Goal: Information Seeking & Learning: Compare options

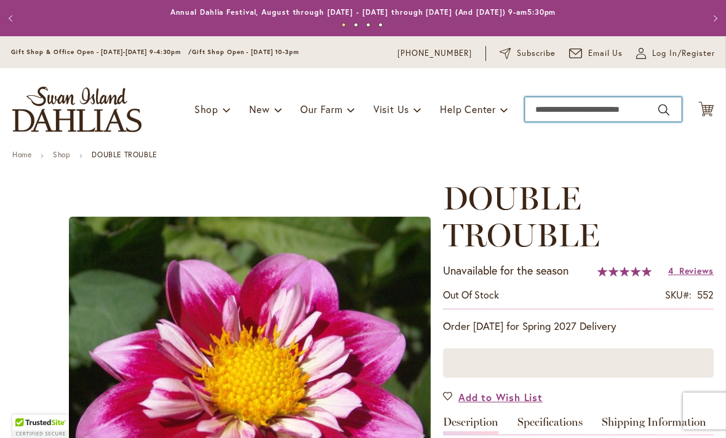
click at [556, 108] on input "Search" at bounding box center [603, 109] width 157 height 25
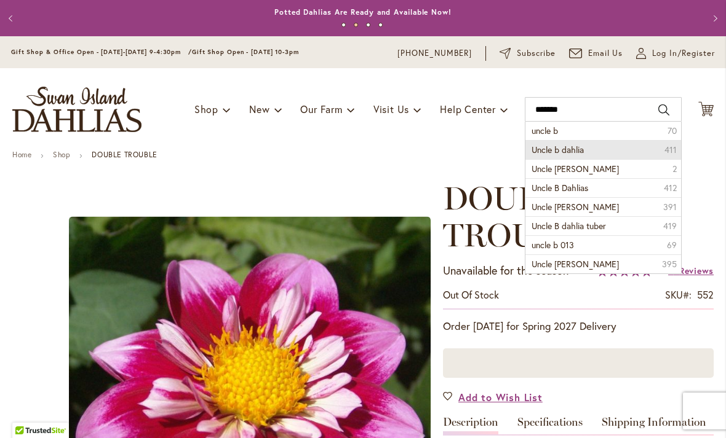
click at [567, 151] on span "Uncle b dahlia" at bounding box center [557, 150] width 52 height 12
type input "**********"
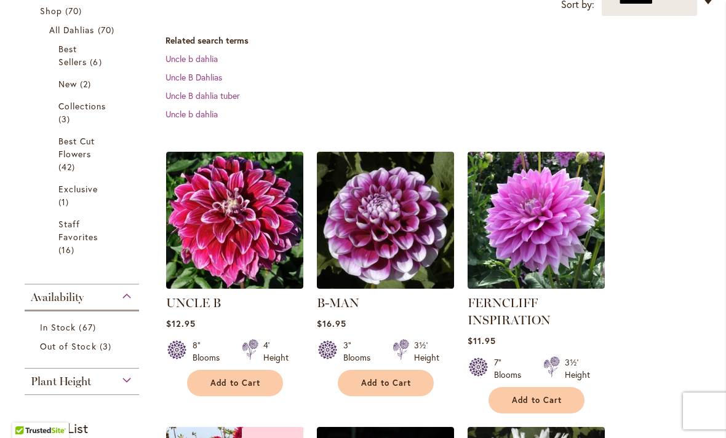
scroll to position [234, 0]
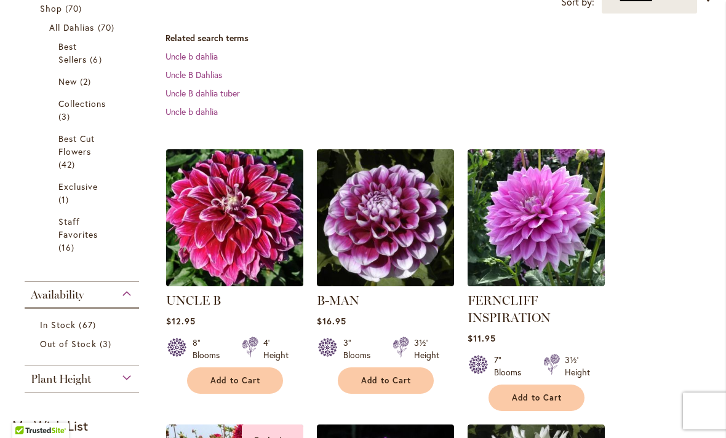
click at [230, 245] on img at bounding box center [234, 218] width 144 height 144
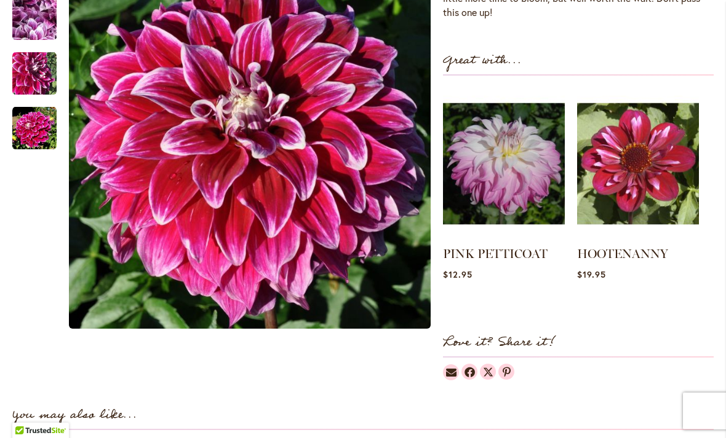
scroll to position [501, 0]
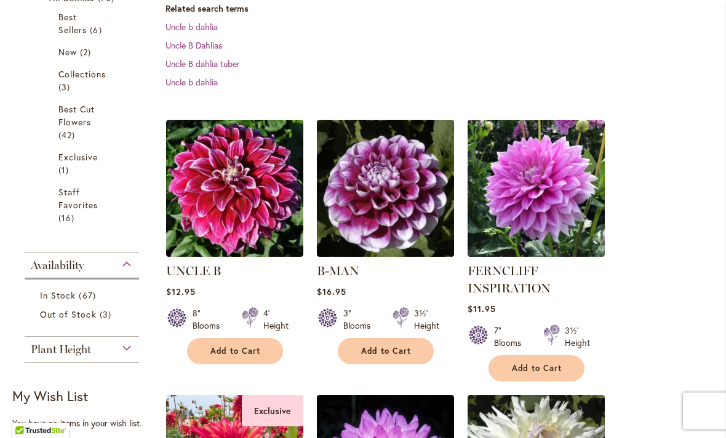
scroll to position [268, 0]
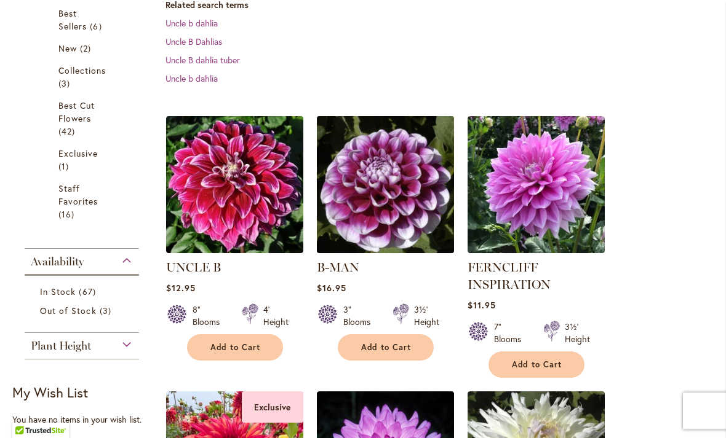
click at [399, 192] on img at bounding box center [385, 185] width 144 height 144
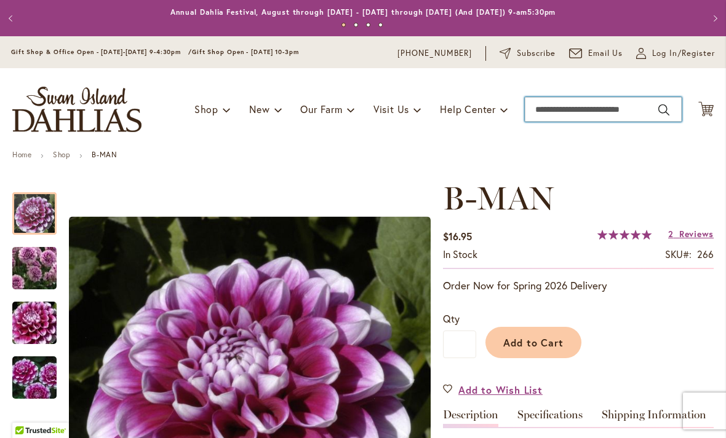
click at [554, 112] on input "Search" at bounding box center [603, 109] width 157 height 25
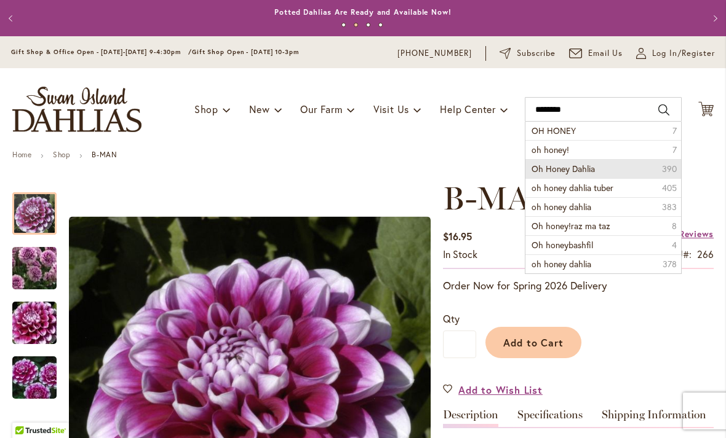
click at [585, 173] on span "Oh Honey Dahlia" at bounding box center [562, 169] width 63 height 12
type input "**********"
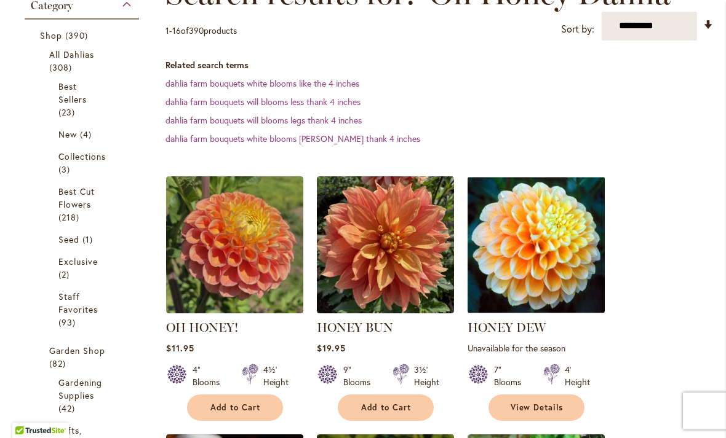
scroll to position [213, 0]
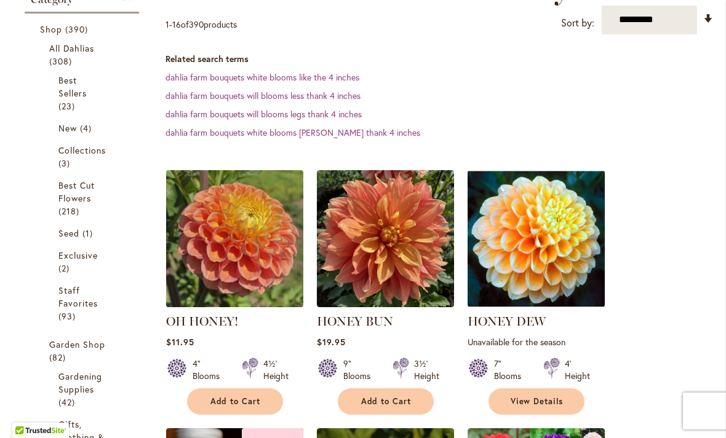
click at [237, 263] on img at bounding box center [234, 239] width 144 height 144
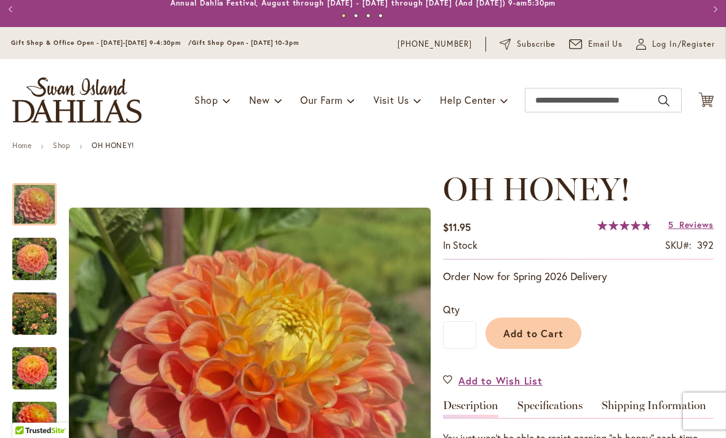
scroll to position [7, 0]
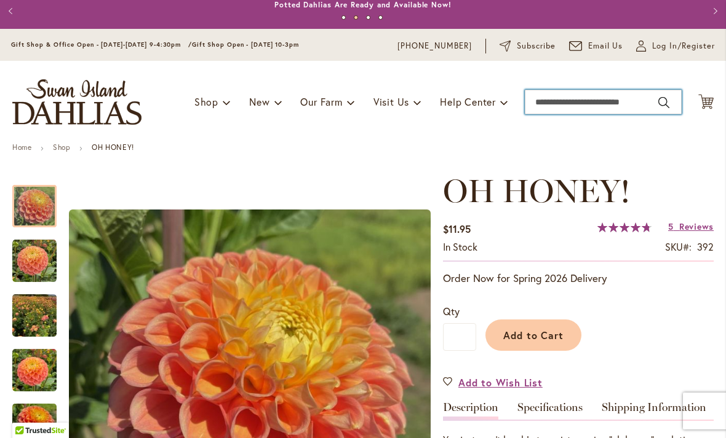
click at [550, 105] on input "Search" at bounding box center [603, 102] width 157 height 25
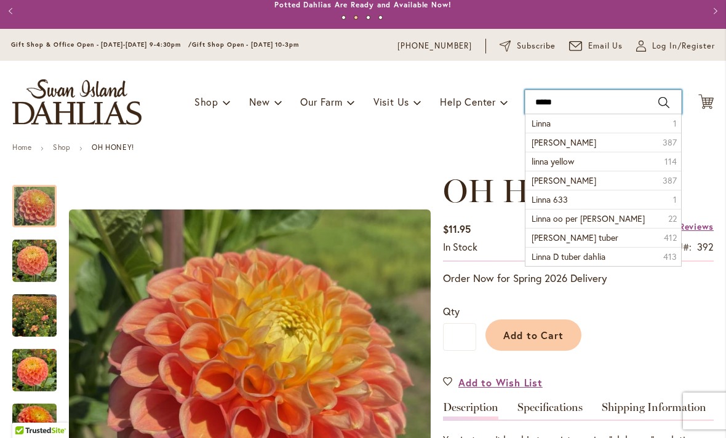
click at [669, 101] on input "*****" at bounding box center [603, 102] width 157 height 25
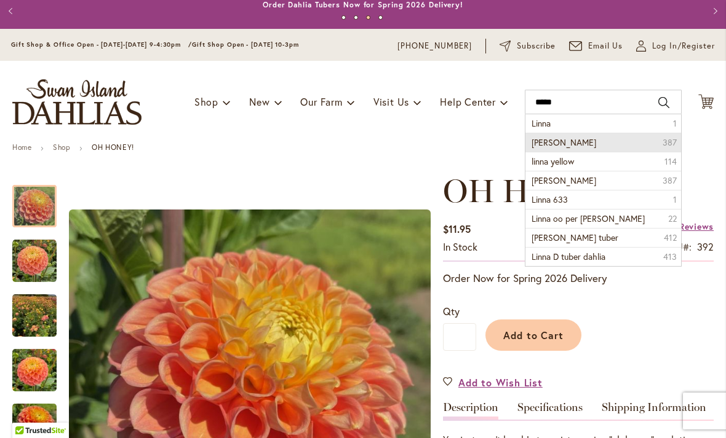
click at [574, 148] on span "Linna dahlia" at bounding box center [563, 143] width 65 height 12
type input "**********"
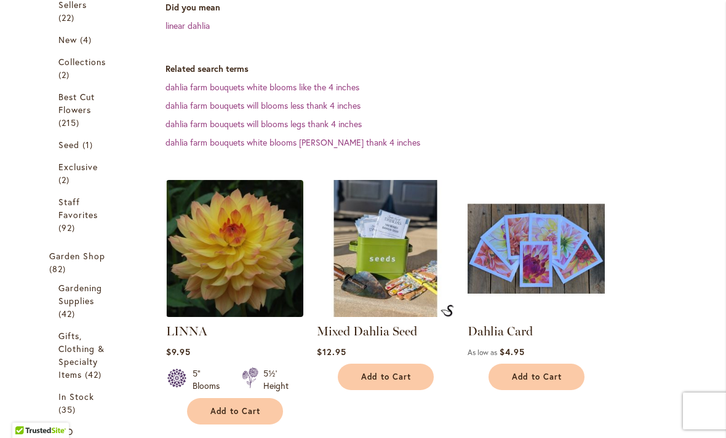
scroll to position [306, 0]
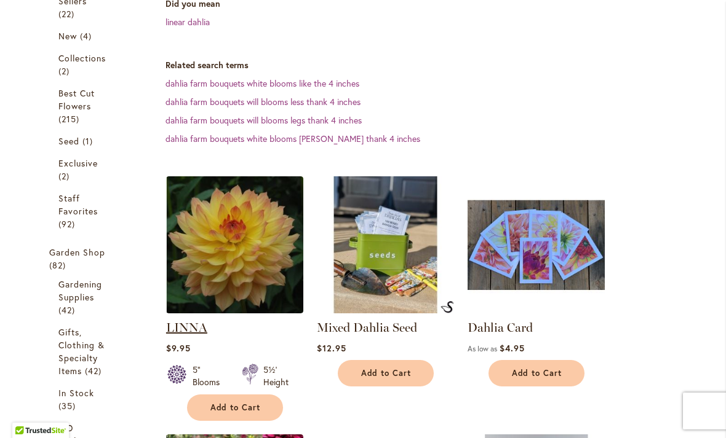
click at [193, 320] on link "LINNA" at bounding box center [186, 327] width 41 height 15
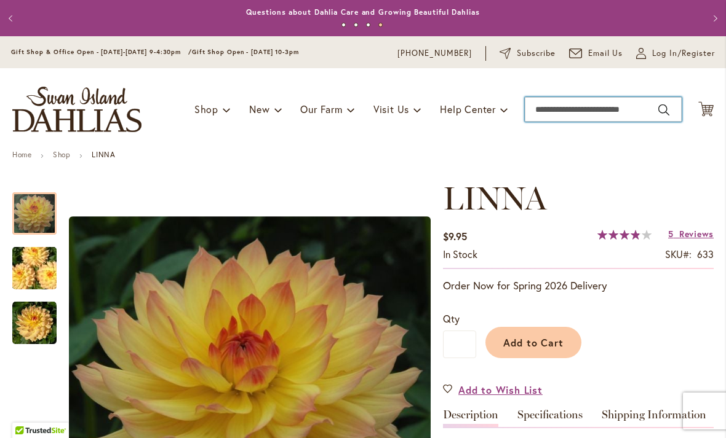
click at [557, 113] on input "Search" at bounding box center [603, 109] width 157 height 25
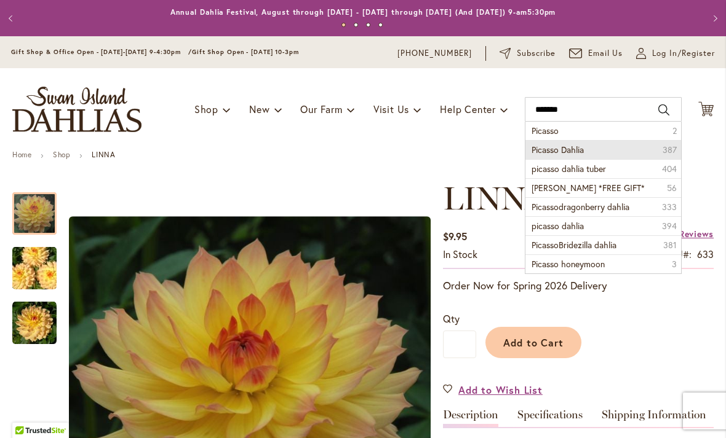
click at [576, 151] on span "Picasso Dahlia" at bounding box center [557, 150] width 52 height 12
type input "**********"
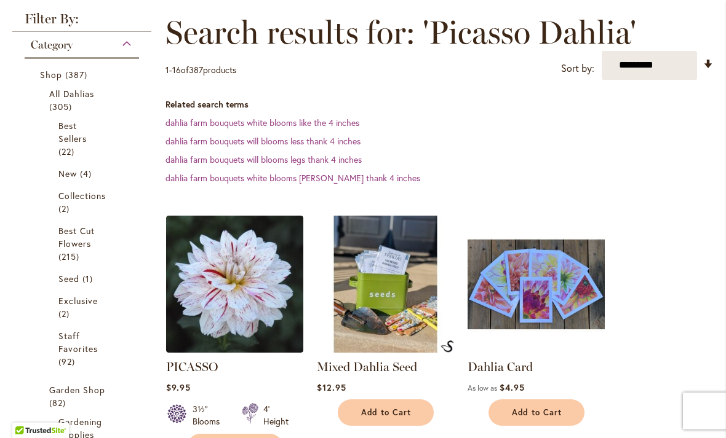
scroll to position [167, 0]
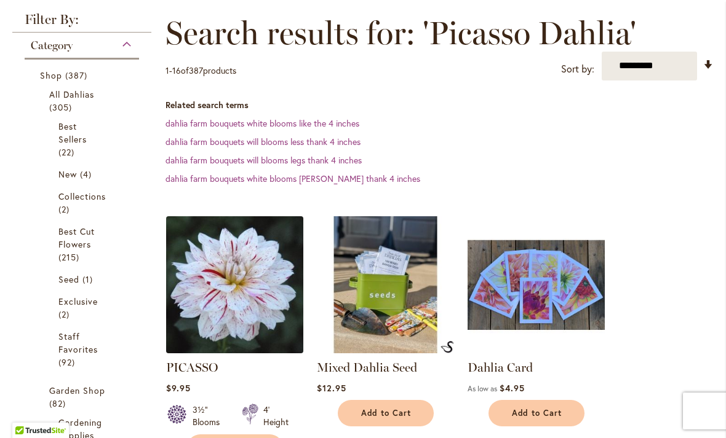
click at [235, 288] on img at bounding box center [234, 285] width 144 height 144
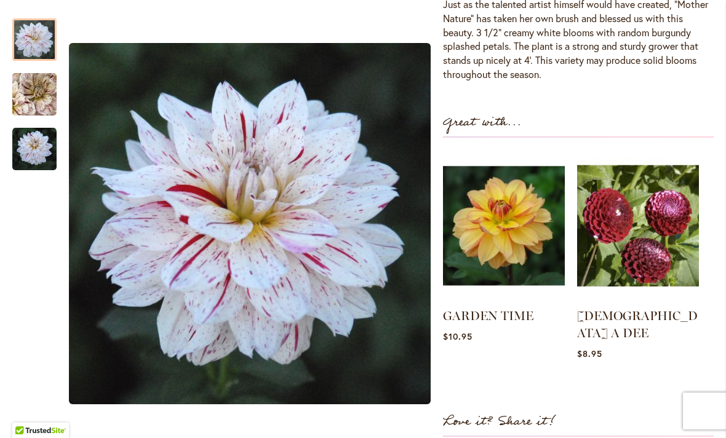
scroll to position [444, 0]
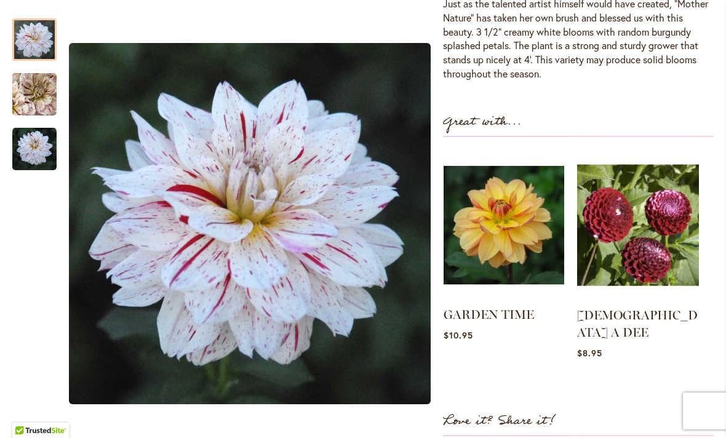
click at [509, 220] on img at bounding box center [503, 225] width 121 height 151
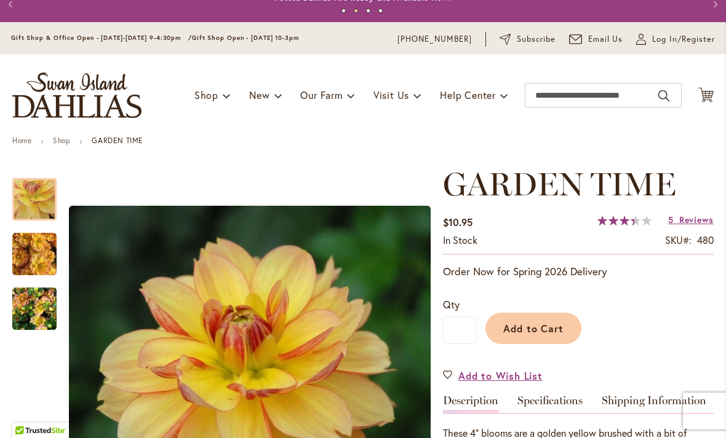
scroll to position [8, 0]
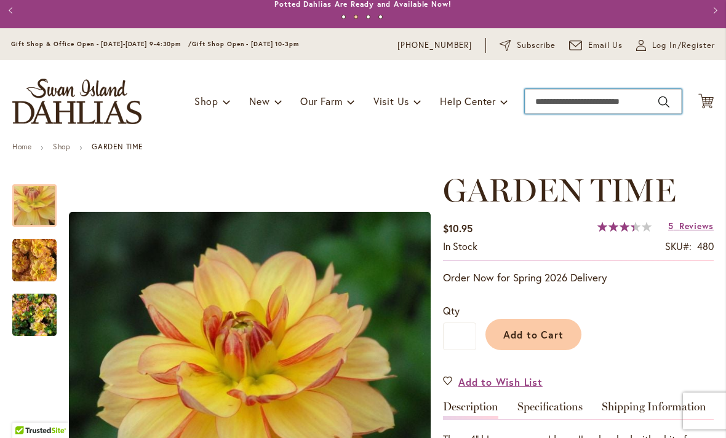
click at [544, 103] on input "Search" at bounding box center [603, 101] width 157 height 25
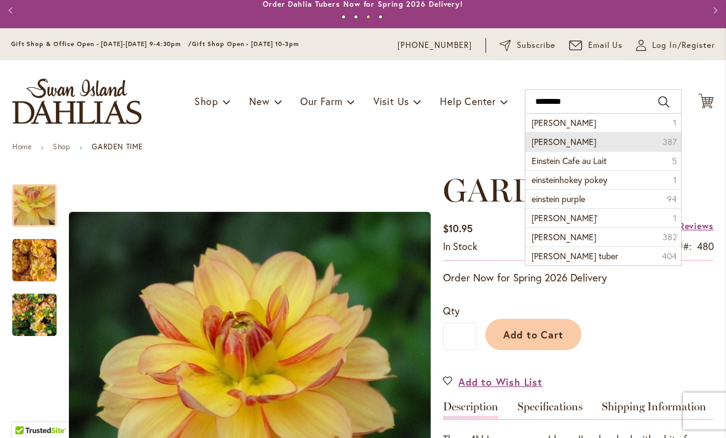
click at [566, 148] on li "Einstein dahlia 387" at bounding box center [603, 141] width 156 height 19
type input "**********"
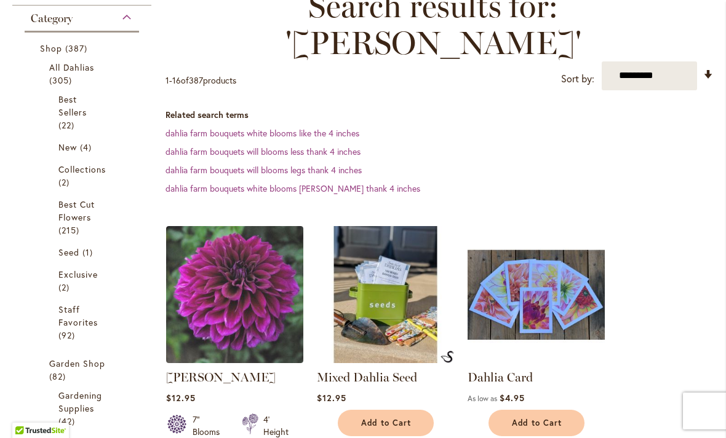
scroll to position [203, 0]
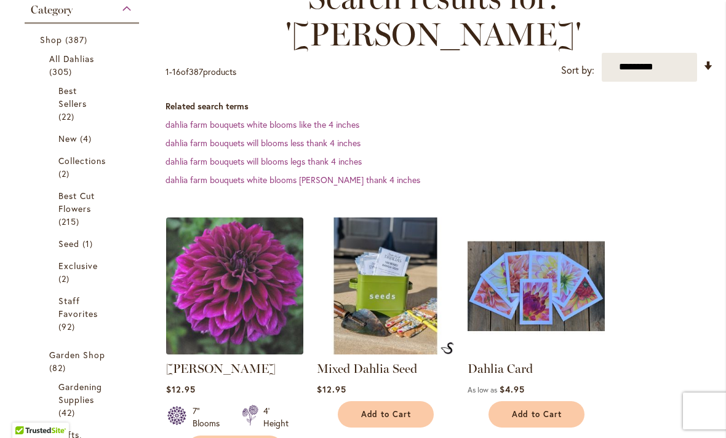
click at [235, 253] on img at bounding box center [234, 286] width 144 height 144
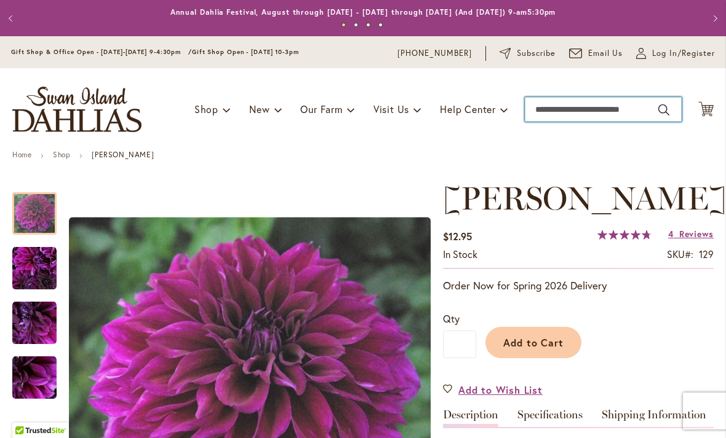
click at [553, 107] on input "Search" at bounding box center [603, 109] width 157 height 25
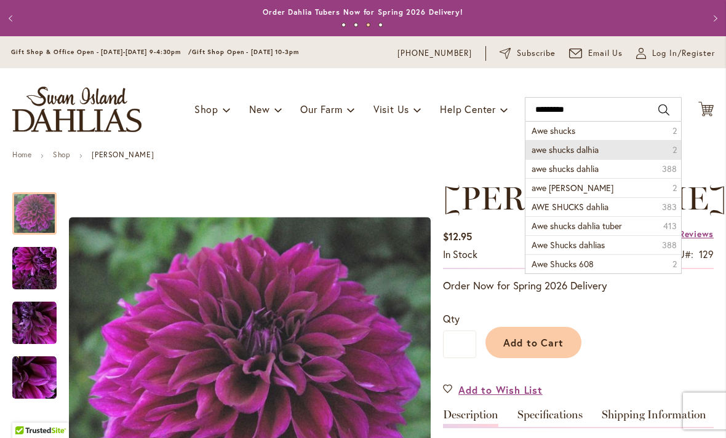
click at [588, 150] on span "awe shucks dalhia" at bounding box center [564, 150] width 67 height 12
type input "**********"
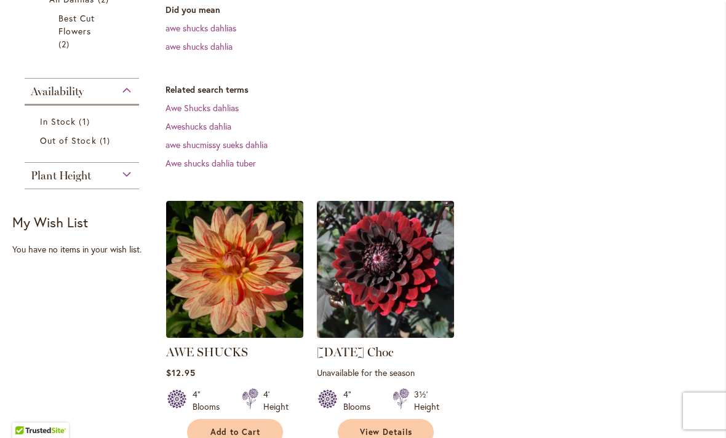
scroll to position [264, 0]
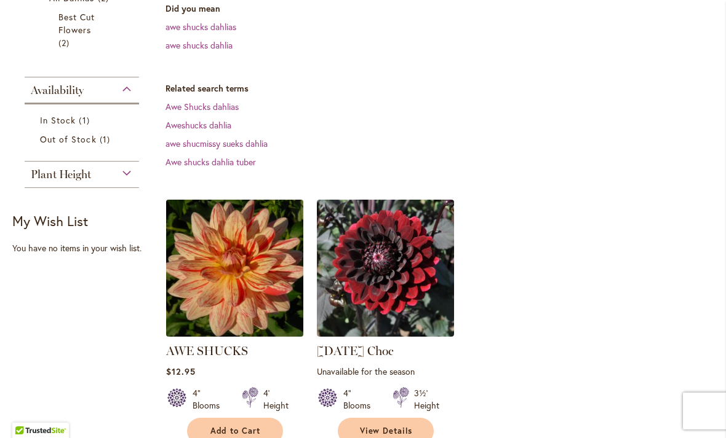
click at [226, 276] on img at bounding box center [234, 268] width 144 height 144
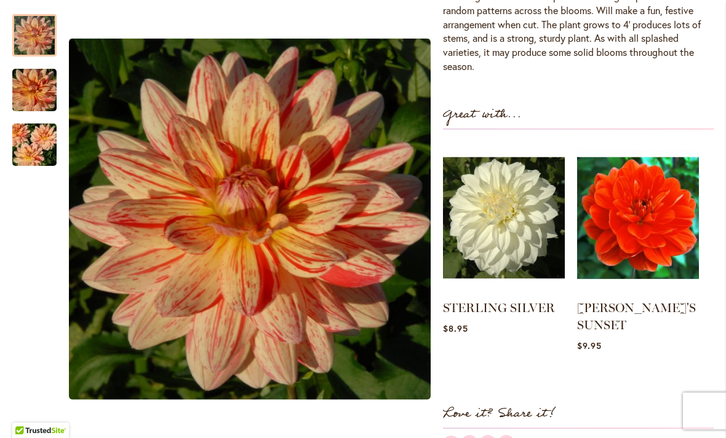
scroll to position [452, 0]
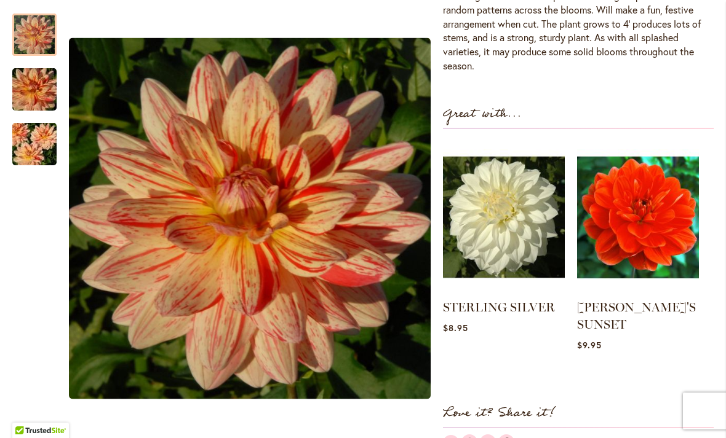
click at [620, 394] on div "AWE SHUCKS $12.95 In stock SKU 608 Rating: 100 % of 100 3 Reviews Add Your Revi…" at bounding box center [578, 89] width 271 height 723
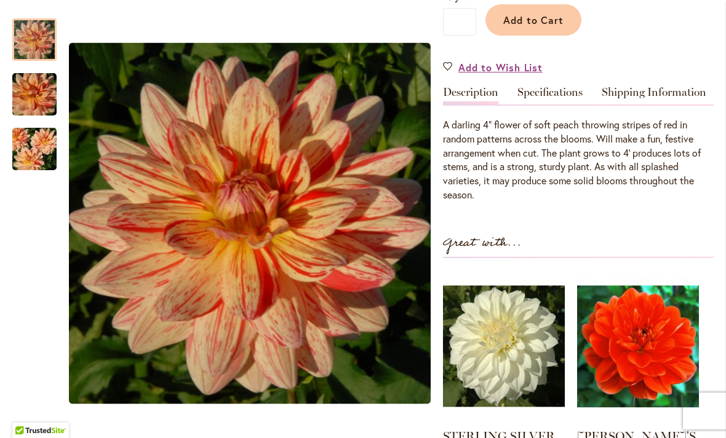
scroll to position [316, 0]
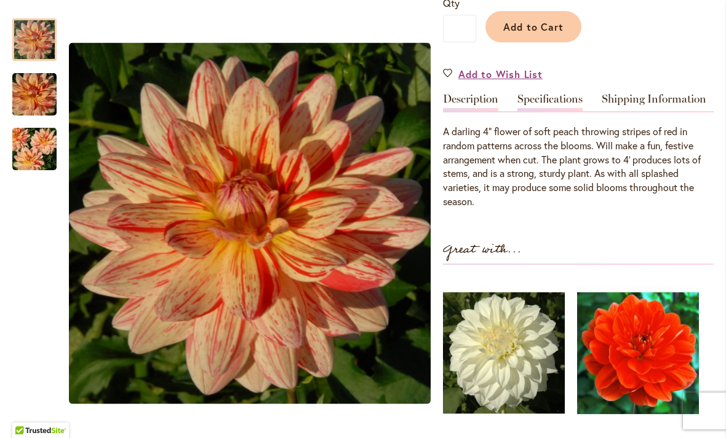
click at [550, 95] on link "Specifications" at bounding box center [549, 102] width 65 height 18
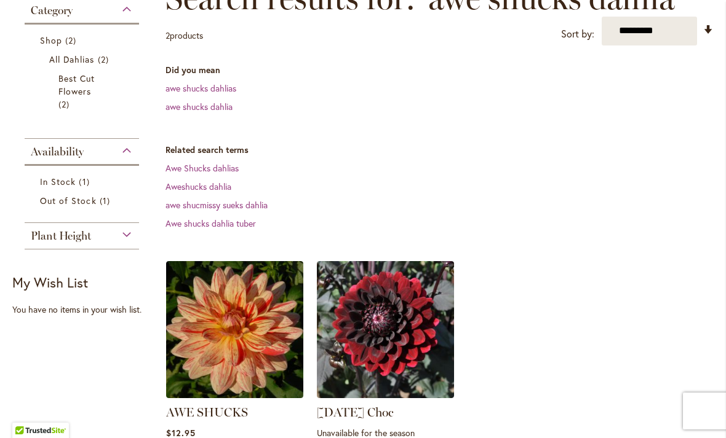
scroll to position [197, 0]
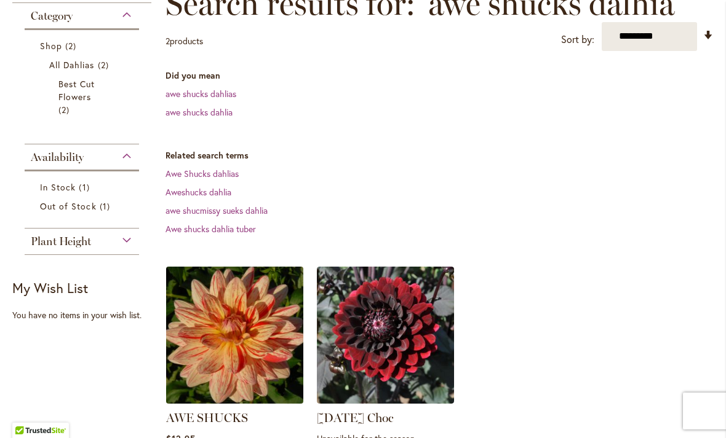
click at [231, 342] on img at bounding box center [234, 335] width 144 height 144
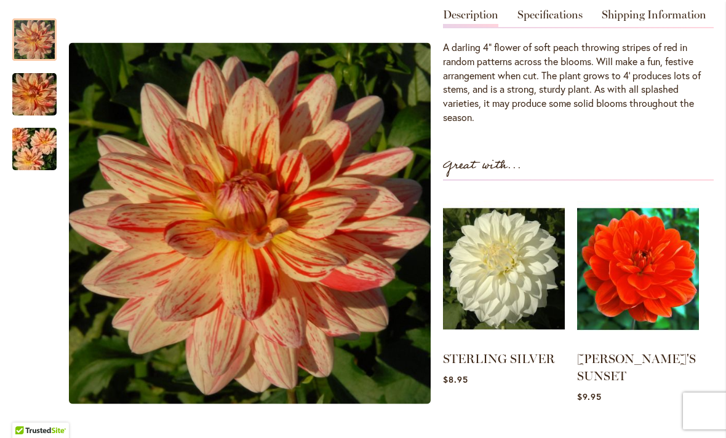
scroll to position [396, 0]
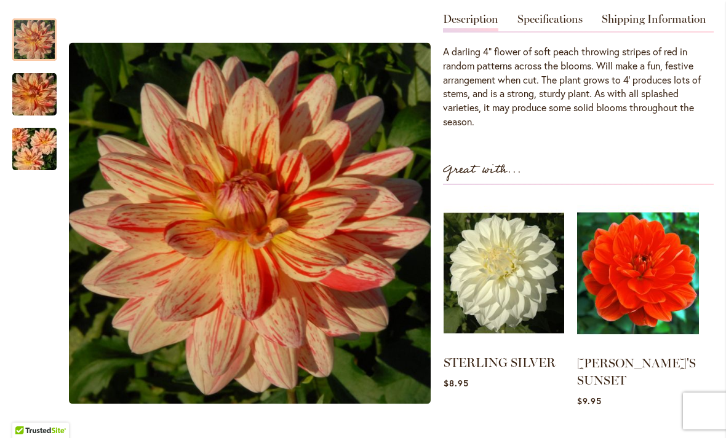
click at [506, 282] on img at bounding box center [503, 273] width 121 height 151
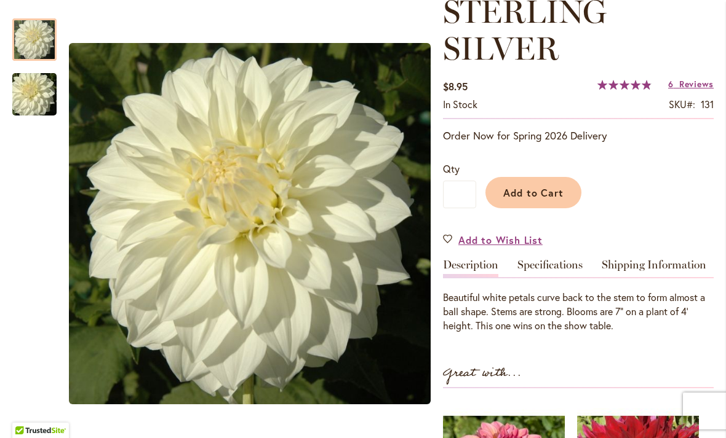
scroll to position [186, 0]
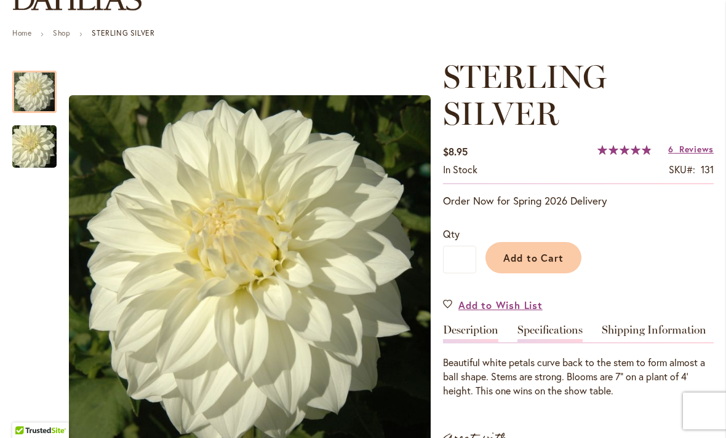
click at [550, 326] on link "Specifications" at bounding box center [549, 334] width 65 height 18
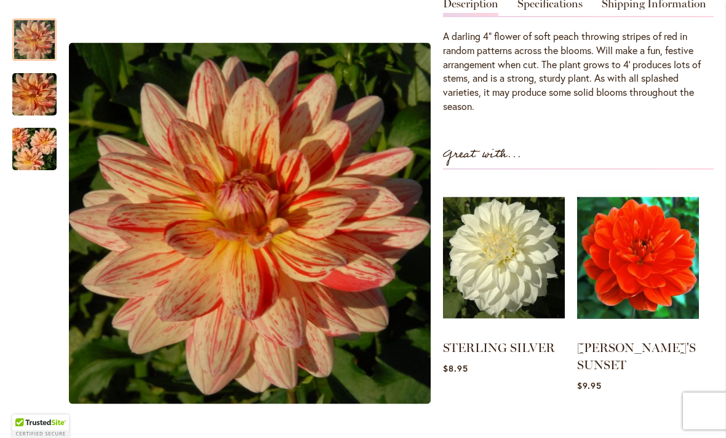
scroll to position [411, 0]
click at [643, 260] on img at bounding box center [637, 258] width 121 height 151
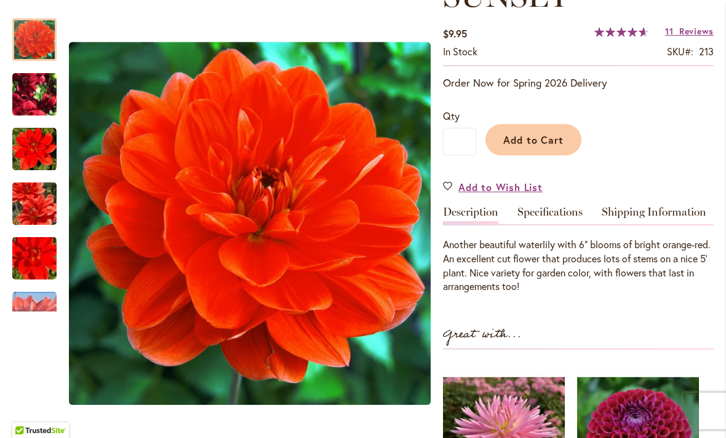
scroll to position [239, 0]
click at [549, 208] on link "Specifications" at bounding box center [549, 216] width 65 height 18
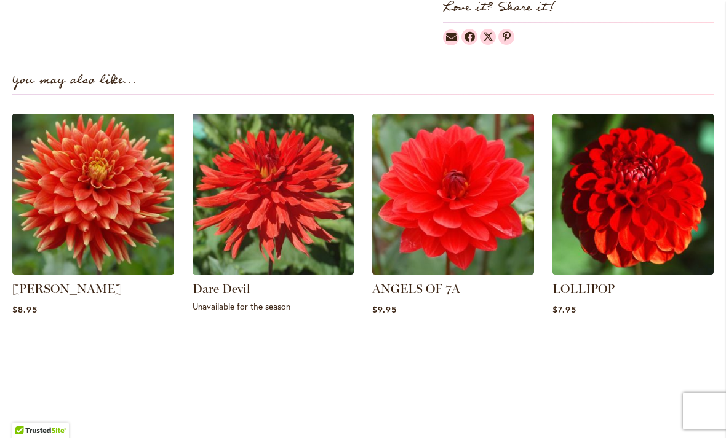
scroll to position [1036, 0]
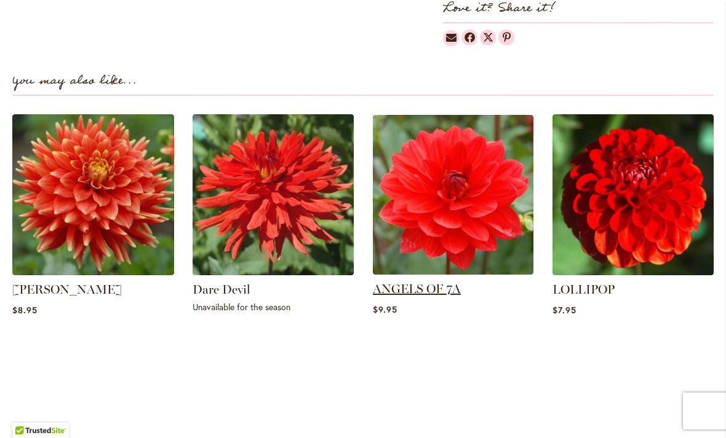
click at [416, 285] on link "ANGELS OF 7A" at bounding box center [417, 289] width 88 height 15
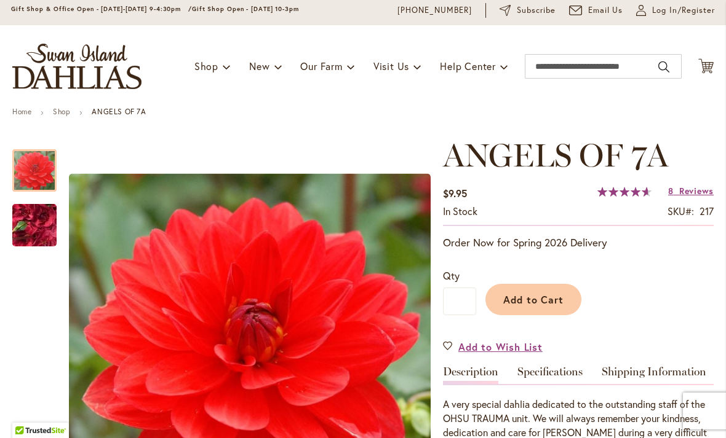
scroll to position [35, 0]
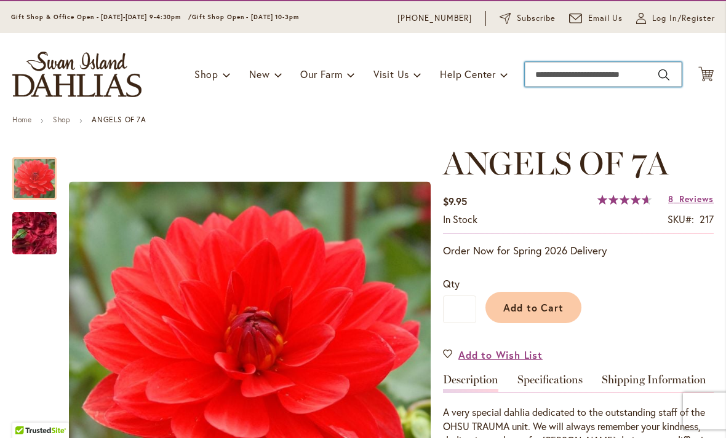
click at [552, 78] on input "Search" at bounding box center [603, 74] width 157 height 25
type input "*****"
